Goal: Transaction & Acquisition: Purchase product/service

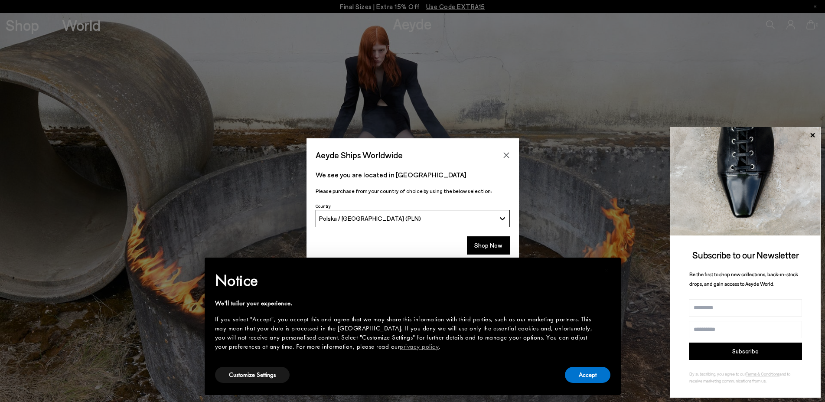
drag, startPoint x: 493, startPoint y: 244, endPoint x: 495, endPoint y: 202, distance: 42.6
click at [493, 245] on button "Shop Now" at bounding box center [488, 245] width 43 height 18
click at [588, 374] on button "Accept" at bounding box center [588, 375] width 46 height 16
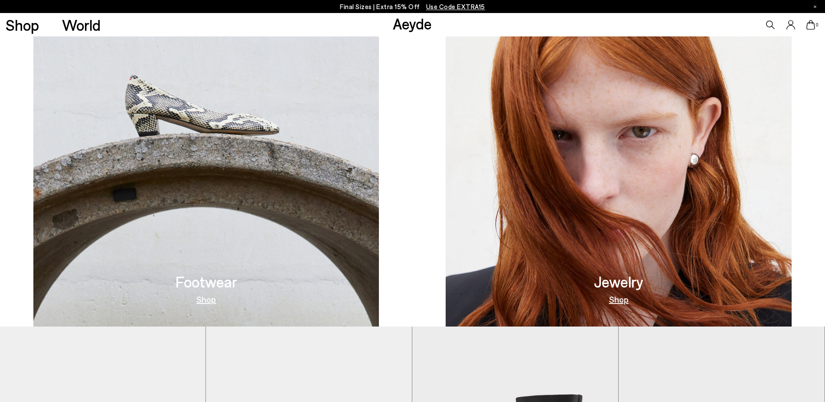
scroll to position [486, 0]
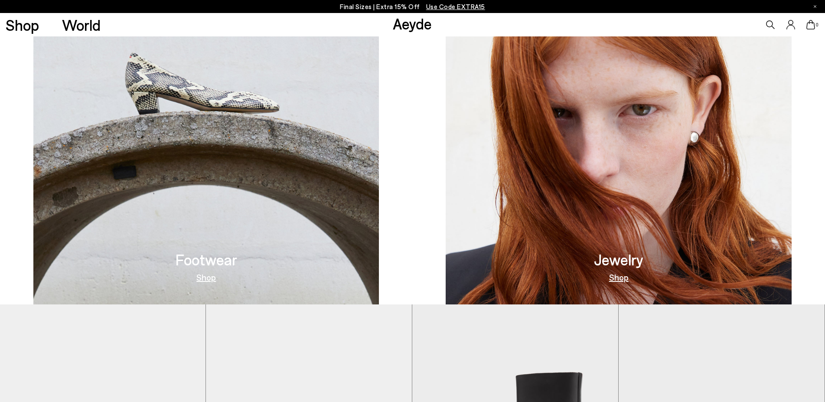
click at [204, 277] on link "Shop" at bounding box center [206, 277] width 20 height 9
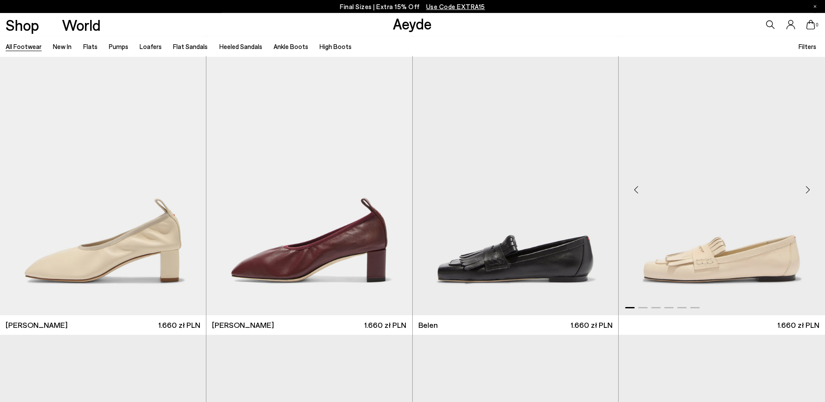
scroll to position [354, 0]
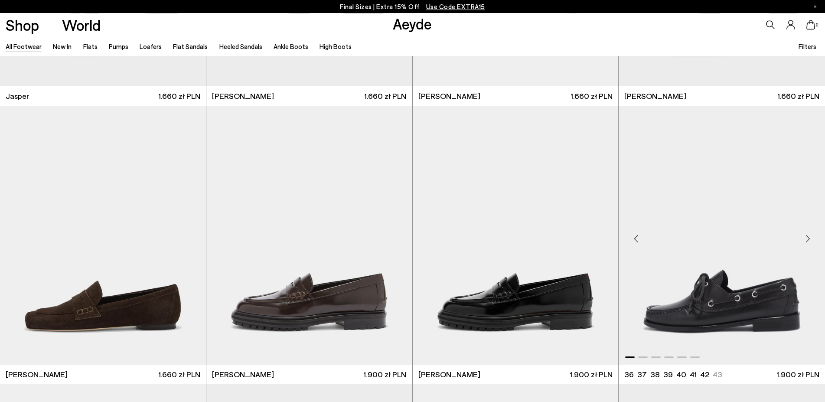
scroll to position [1105, 0]
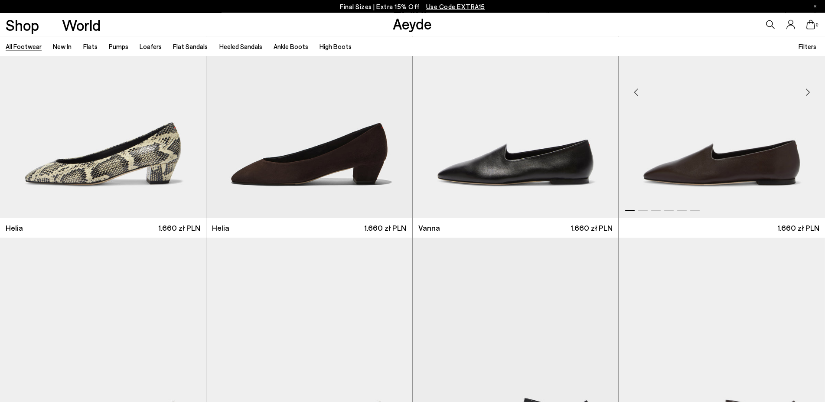
scroll to position [2874, 0]
